Goal: Share content: Share content

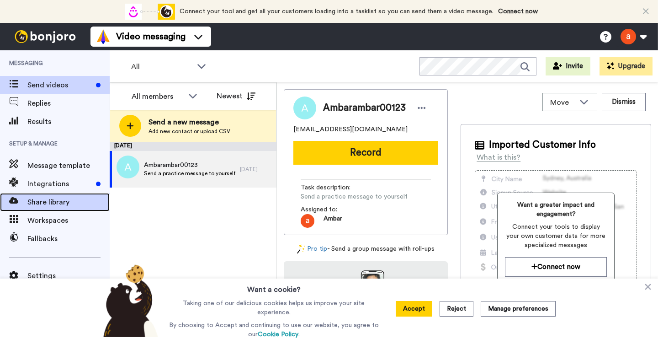
click at [42, 205] on span "Share library" at bounding box center [68, 201] width 82 height 11
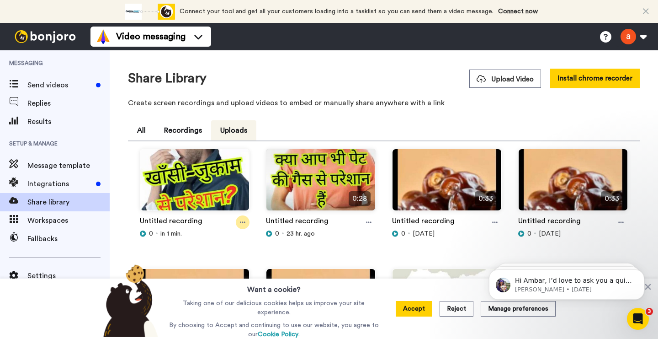
click at [244, 223] on icon at bounding box center [242, 222] width 5 height 6
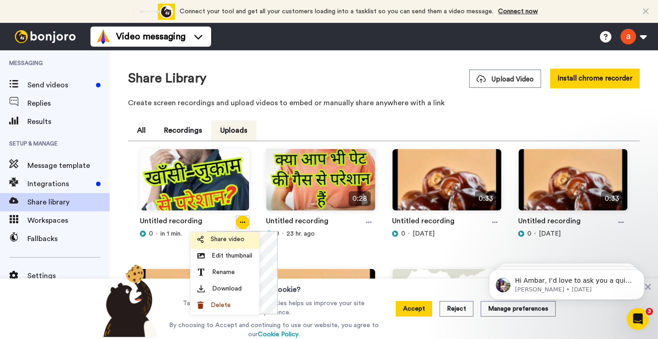
click at [225, 237] on span "Share video" at bounding box center [228, 238] width 34 height 9
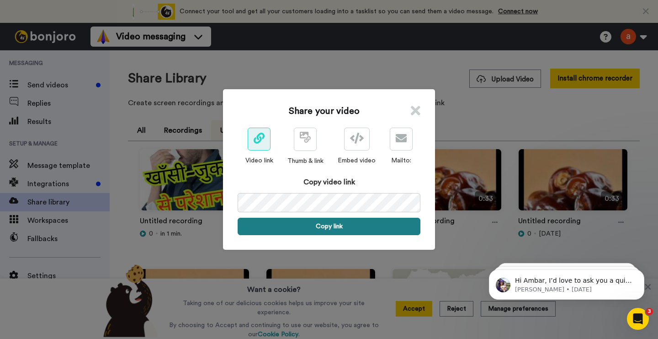
click at [320, 223] on button "Copy link" at bounding box center [329, 226] width 183 height 17
